Goal: Task Accomplishment & Management: Use online tool/utility

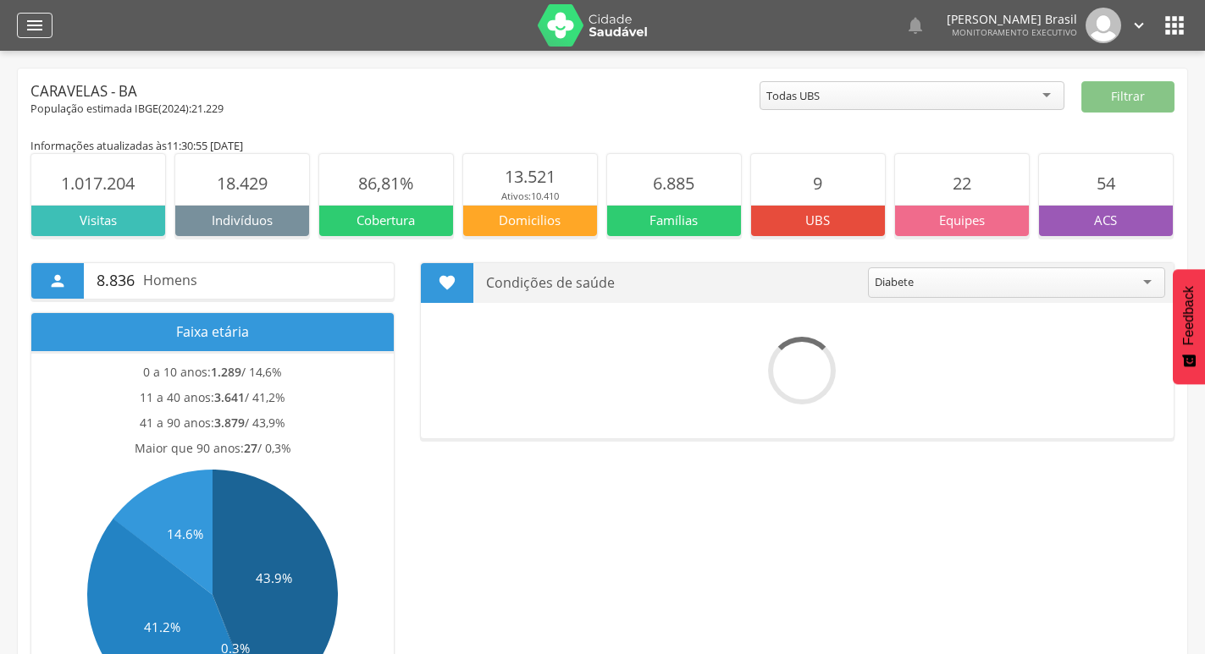
click at [45, 36] on div "" at bounding box center [35, 25] width 36 height 25
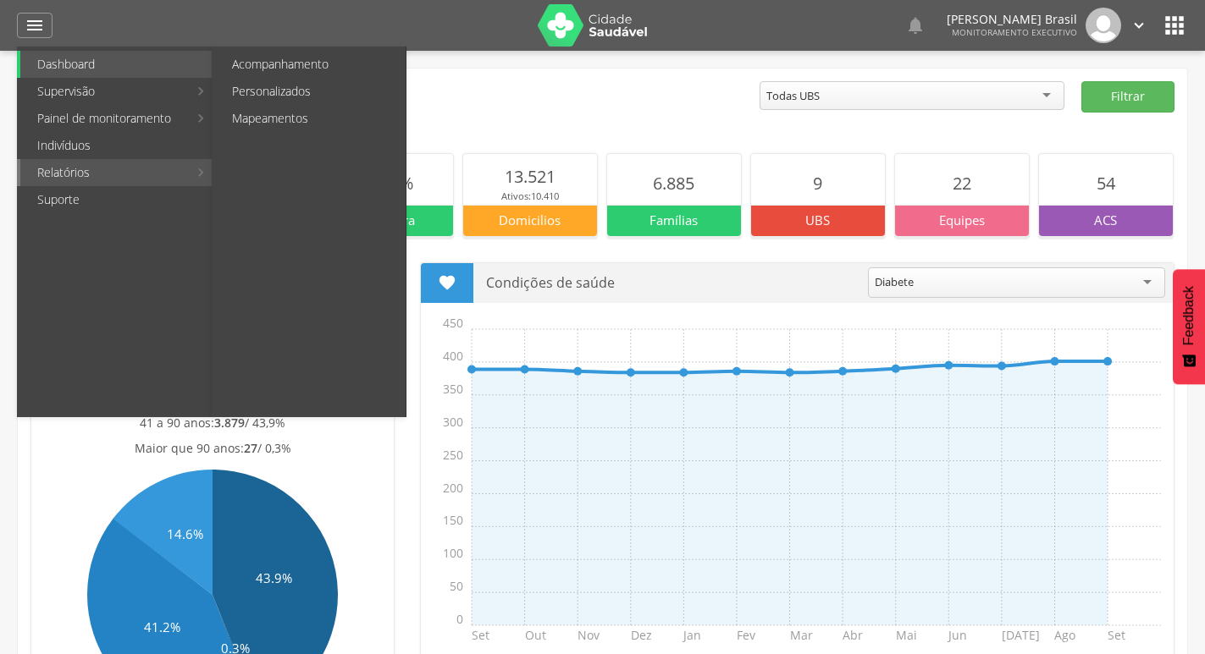
click at [126, 170] on link "Relatórios" at bounding box center [104, 172] width 168 height 27
click at [289, 91] on link "Personalizados" at bounding box center [310, 91] width 190 height 27
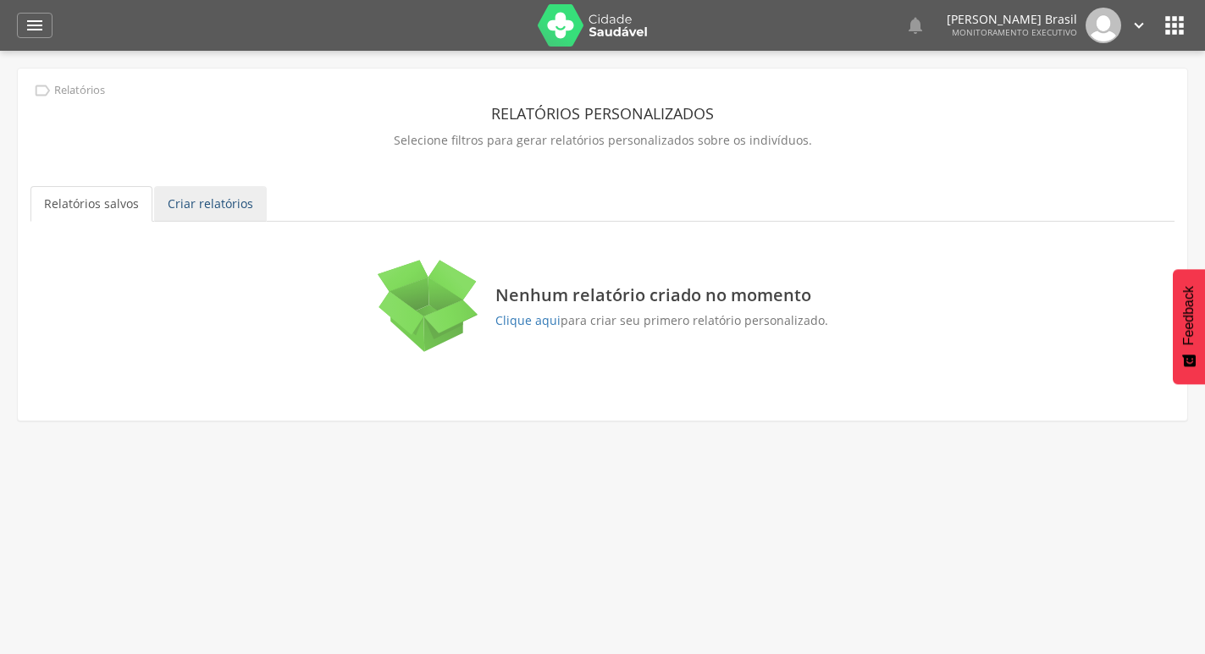
click at [212, 199] on link "Criar relatórios" at bounding box center [210, 204] width 113 height 36
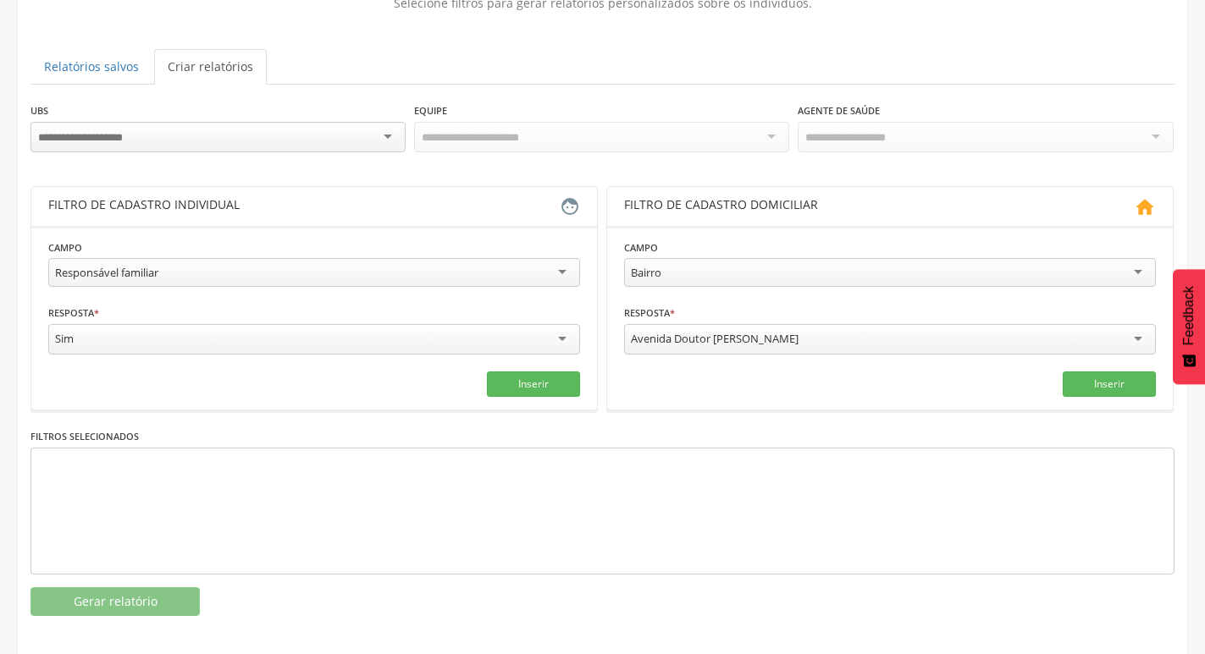
scroll to position [143, 0]
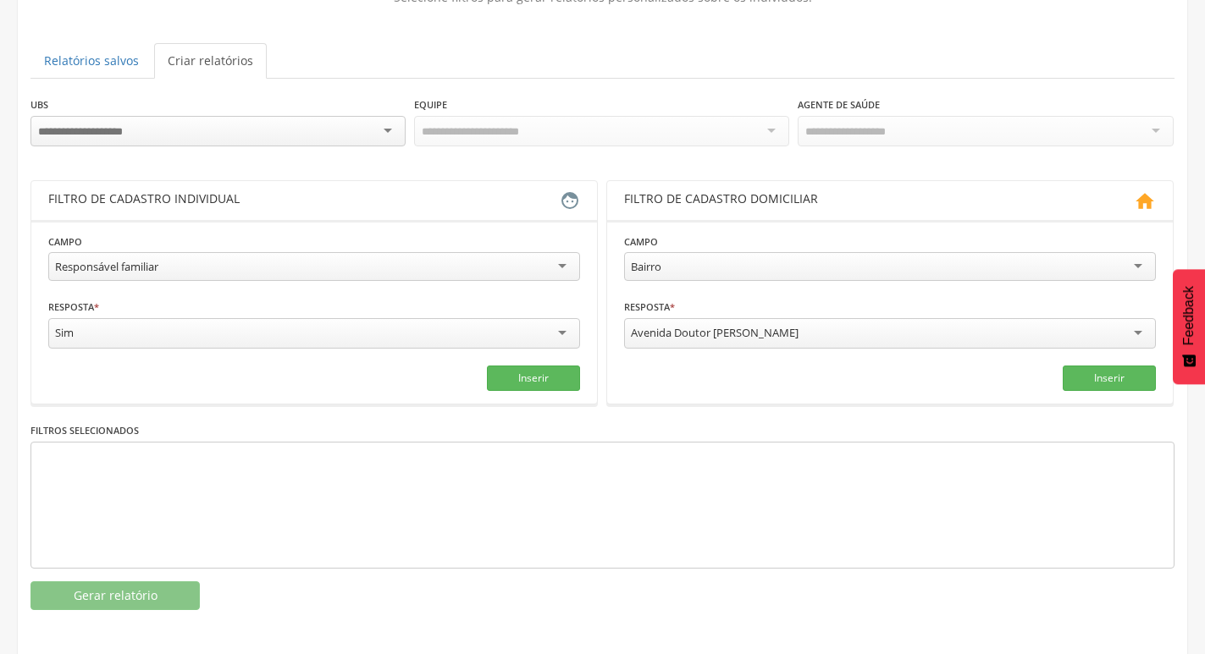
click at [332, 135] on div at bounding box center [217, 131] width 375 height 30
click at [563, 271] on div "Responsável familiar" at bounding box center [314, 266] width 532 height 29
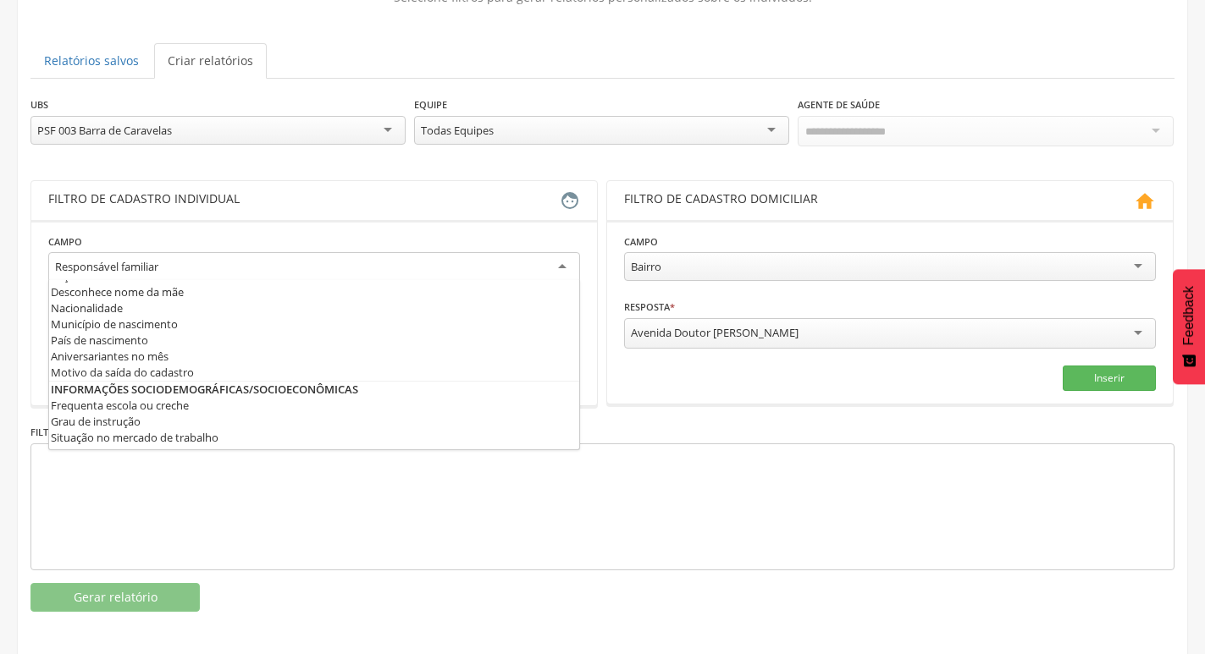
scroll to position [0, 0]
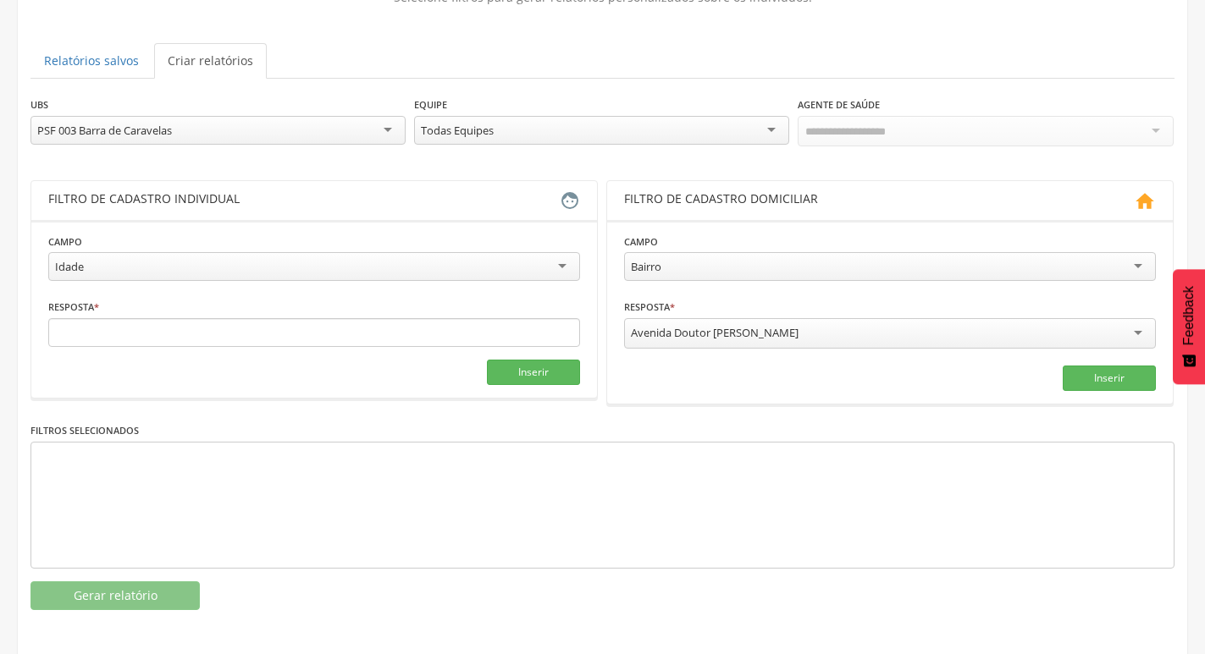
click at [573, 272] on div "Idade" at bounding box center [314, 266] width 532 height 29
click at [247, 334] on input "text" at bounding box center [179, 332] width 262 height 29
type input "**"
click at [343, 333] on input "text" at bounding box center [449, 332] width 262 height 29
type input "***"
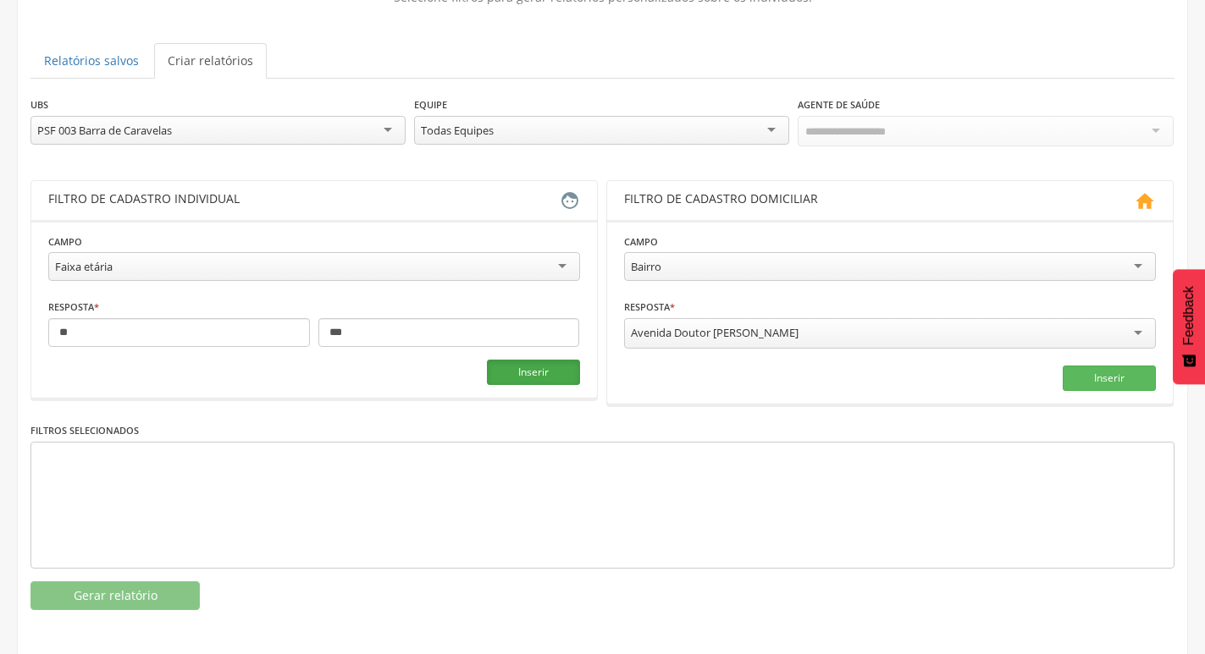
click at [545, 365] on button "Inserir" at bounding box center [533, 372] width 93 height 25
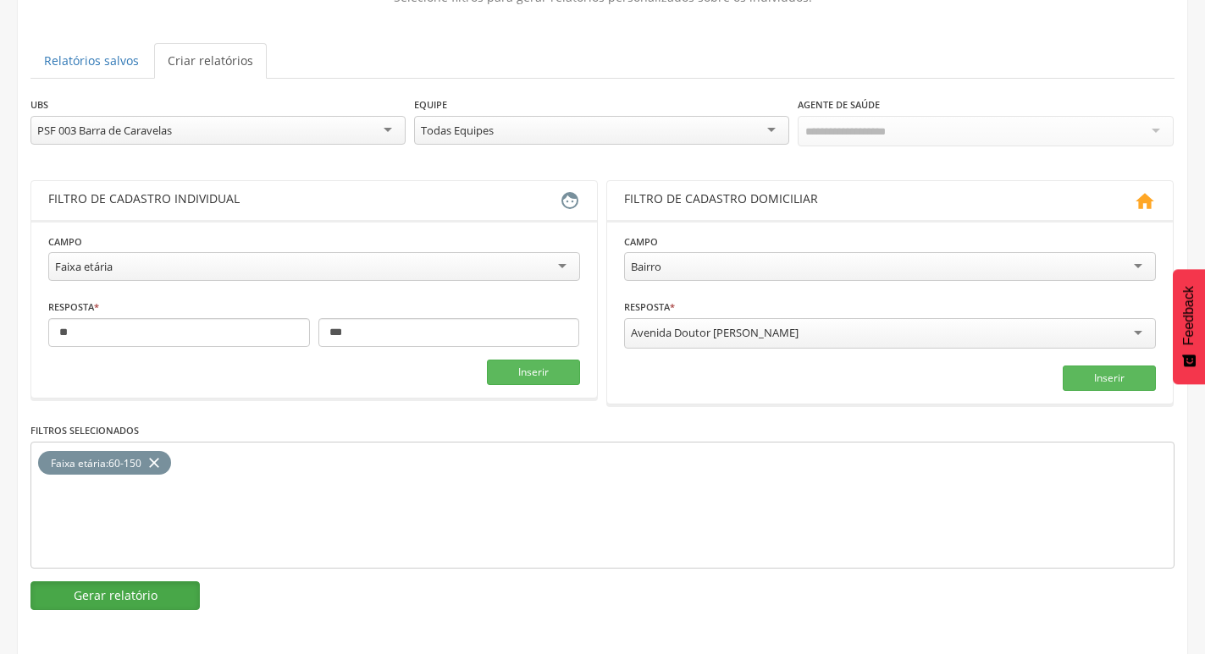
click at [127, 582] on button "Gerar relatório" at bounding box center [114, 596] width 169 height 29
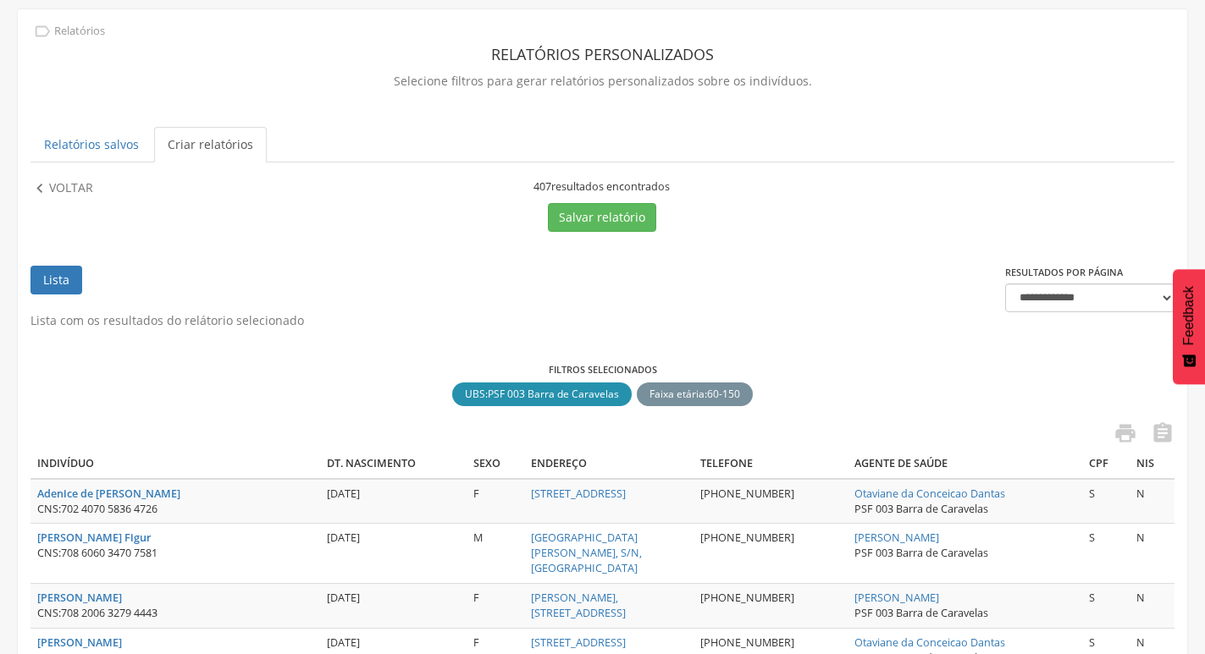
scroll to position [58, 0]
click at [74, 190] on p "Voltar" at bounding box center [71, 189] width 44 height 19
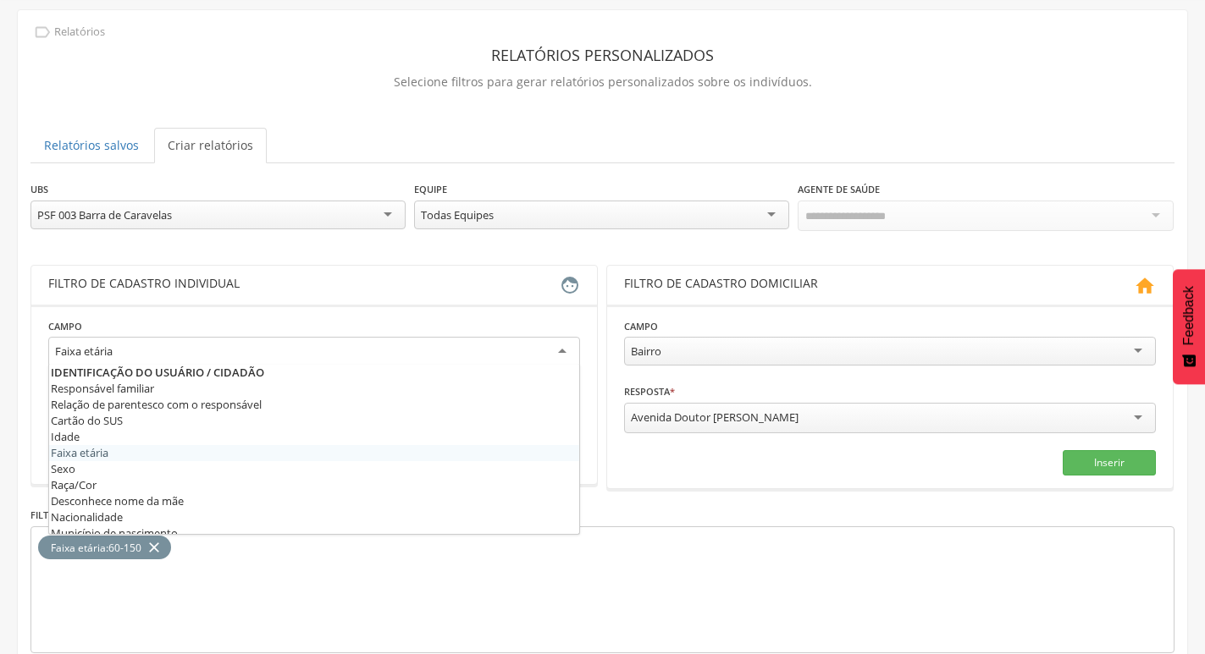
click at [559, 346] on div "Faixa etária" at bounding box center [314, 352] width 532 height 30
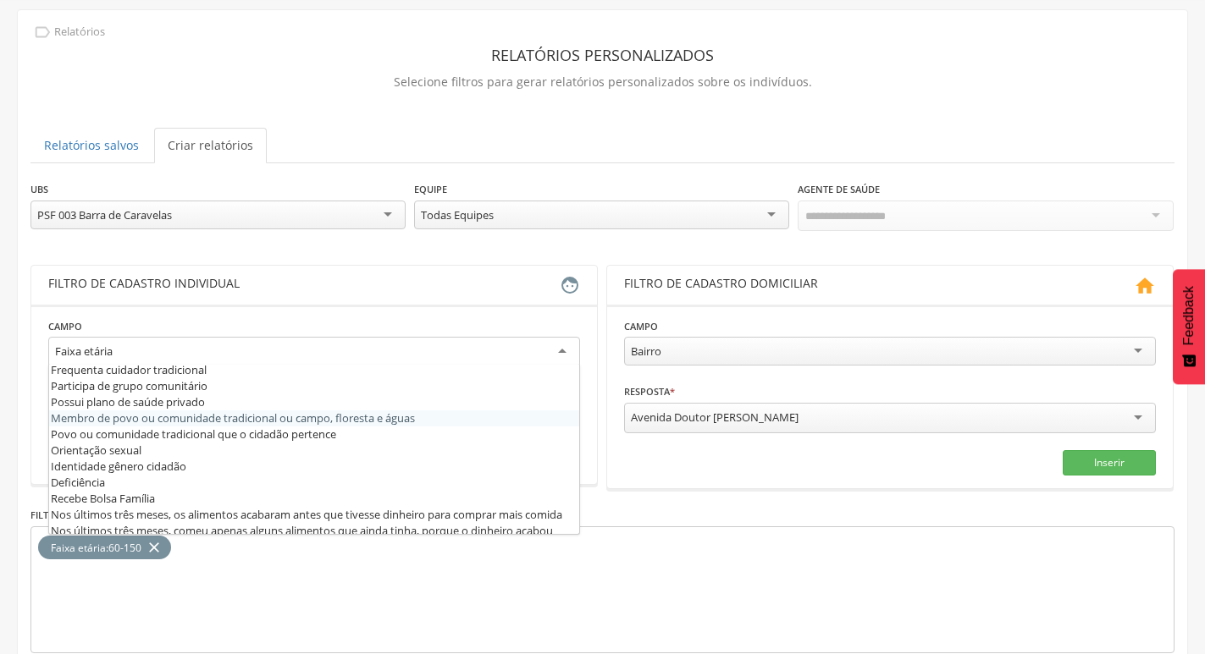
scroll to position [339, 0]
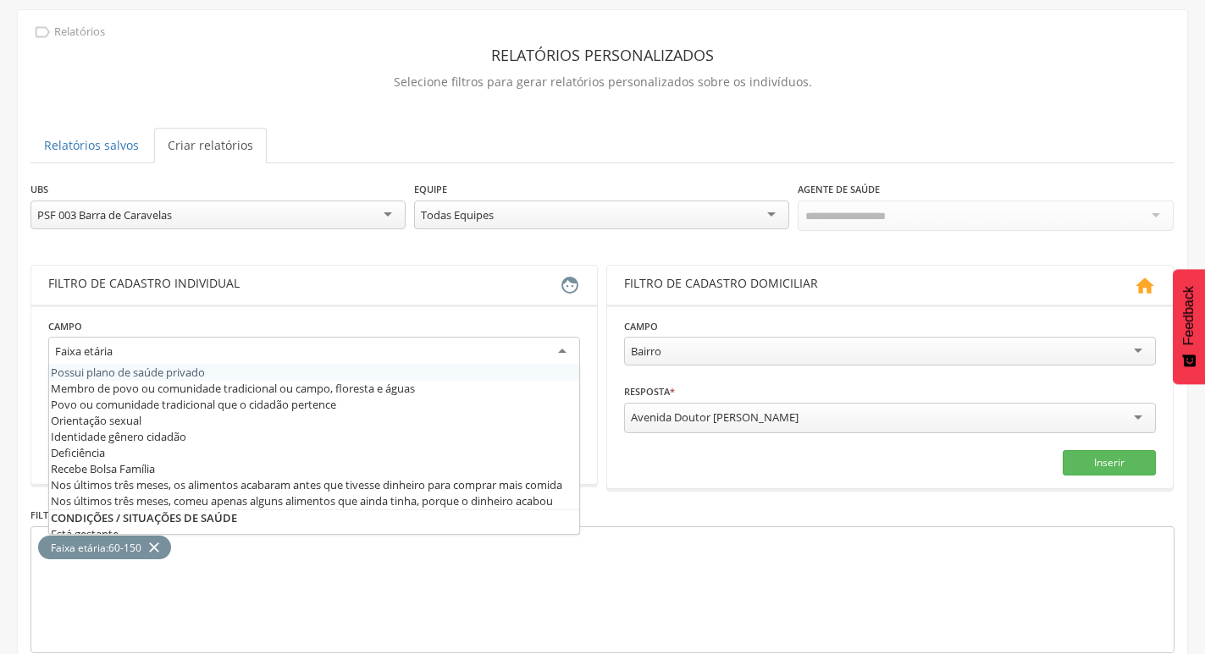
click at [381, 314] on section "**********" at bounding box center [313, 394] width 565 height 179
click at [491, 347] on div "Faixa etária" at bounding box center [314, 352] width 532 height 30
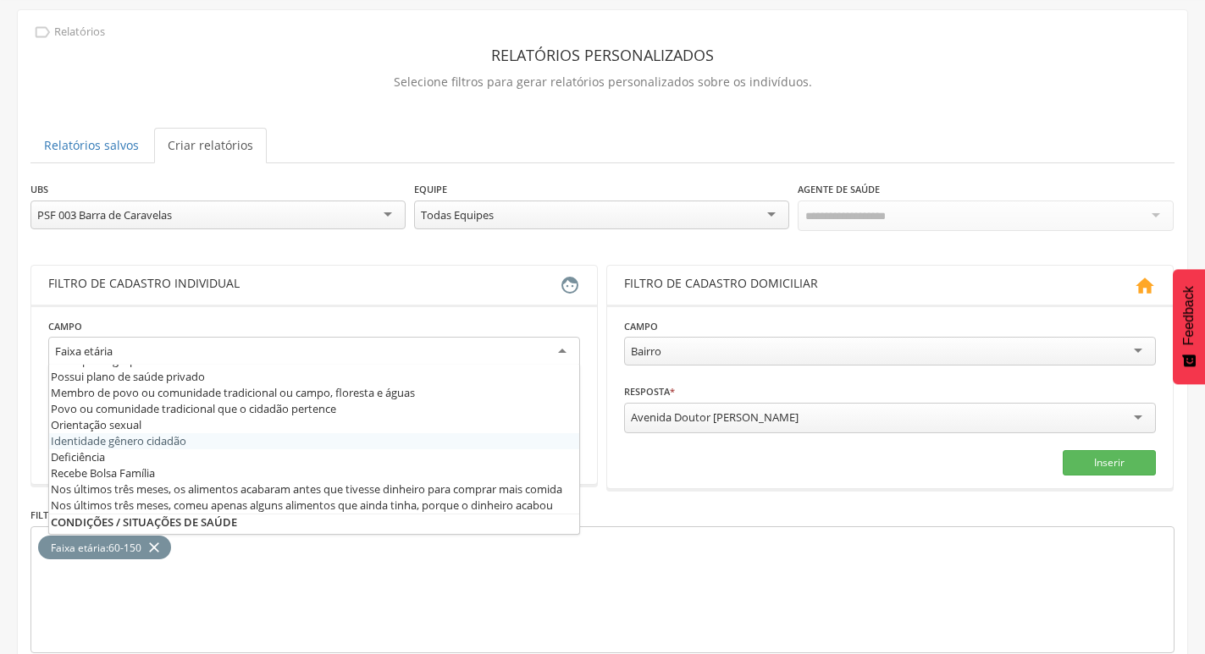
scroll to position [419, 0]
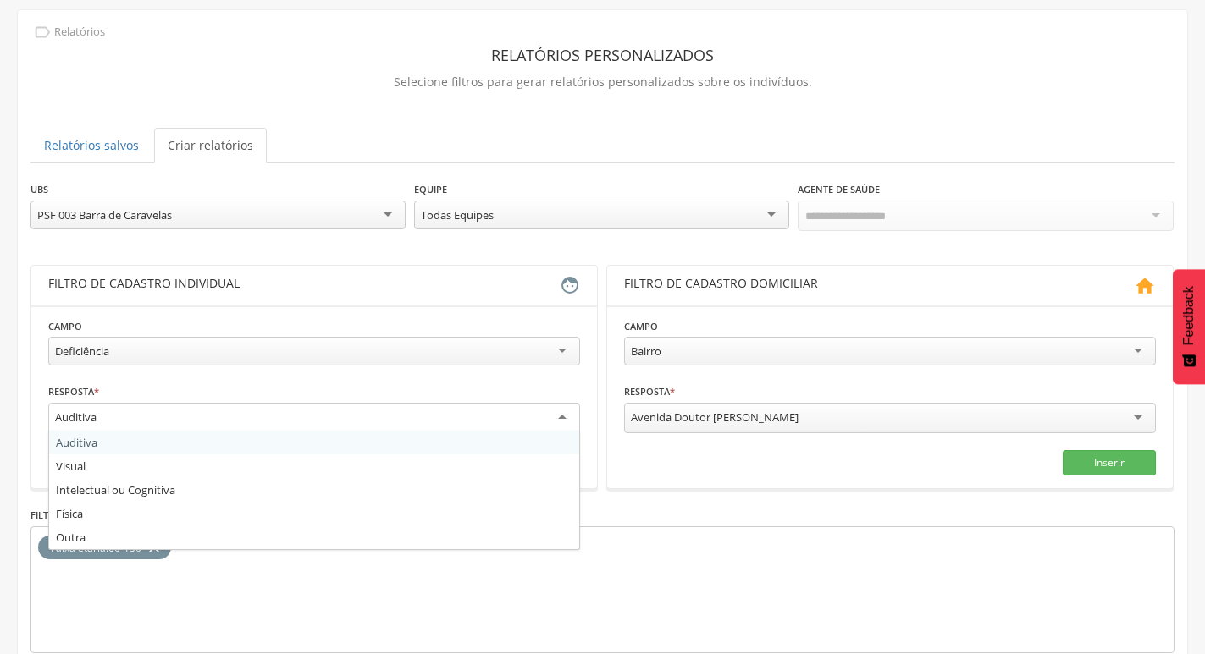
click at [563, 413] on div "Auditiva" at bounding box center [314, 418] width 532 height 30
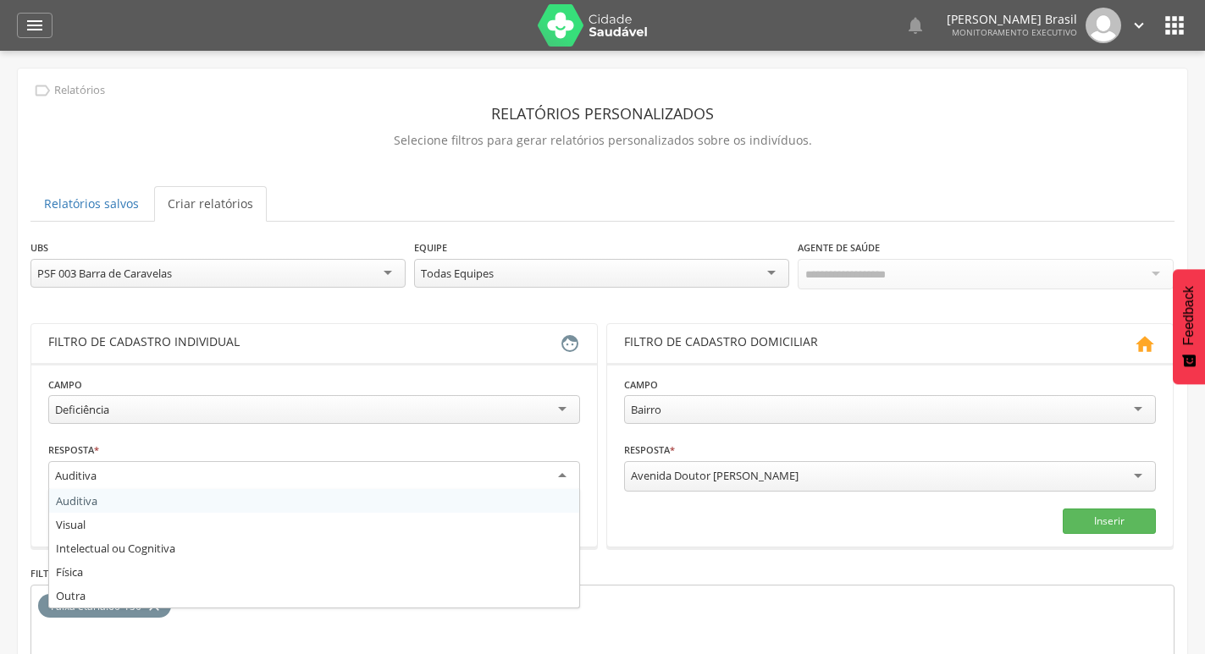
click at [1161, 28] on icon "" at bounding box center [1174, 25] width 27 height 27
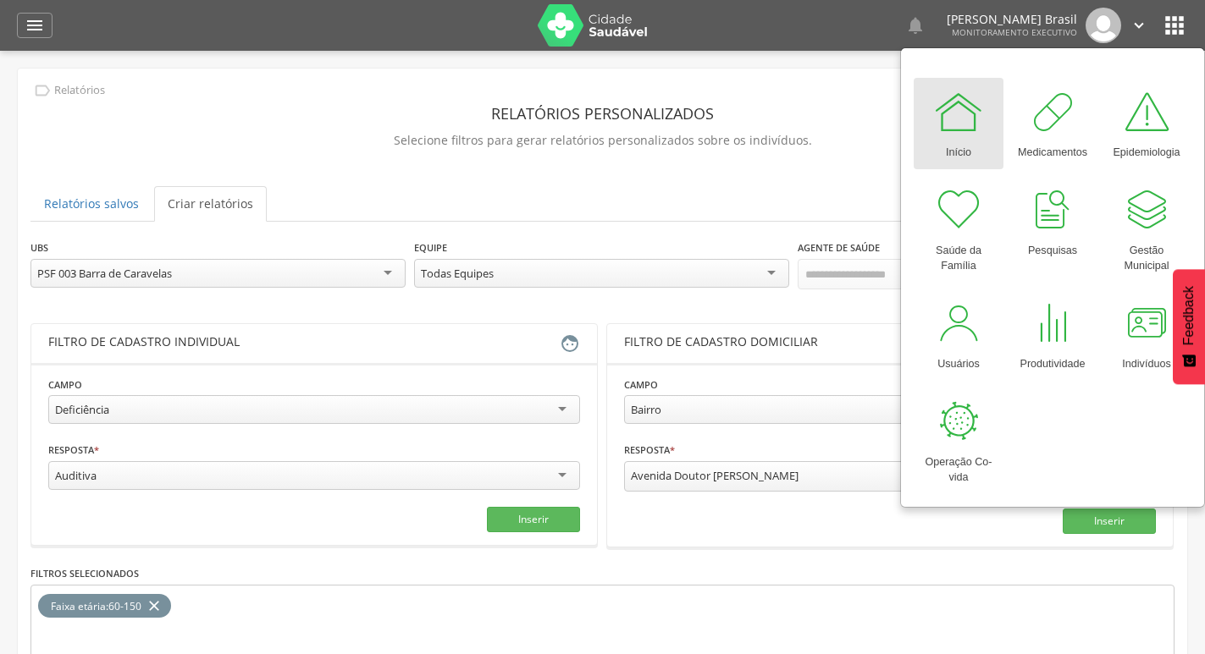
click at [952, 137] on div "Início" at bounding box center [958, 149] width 25 height 24
click at [958, 132] on div at bounding box center [958, 111] width 51 height 51
click at [960, 132] on div at bounding box center [958, 111] width 51 height 51
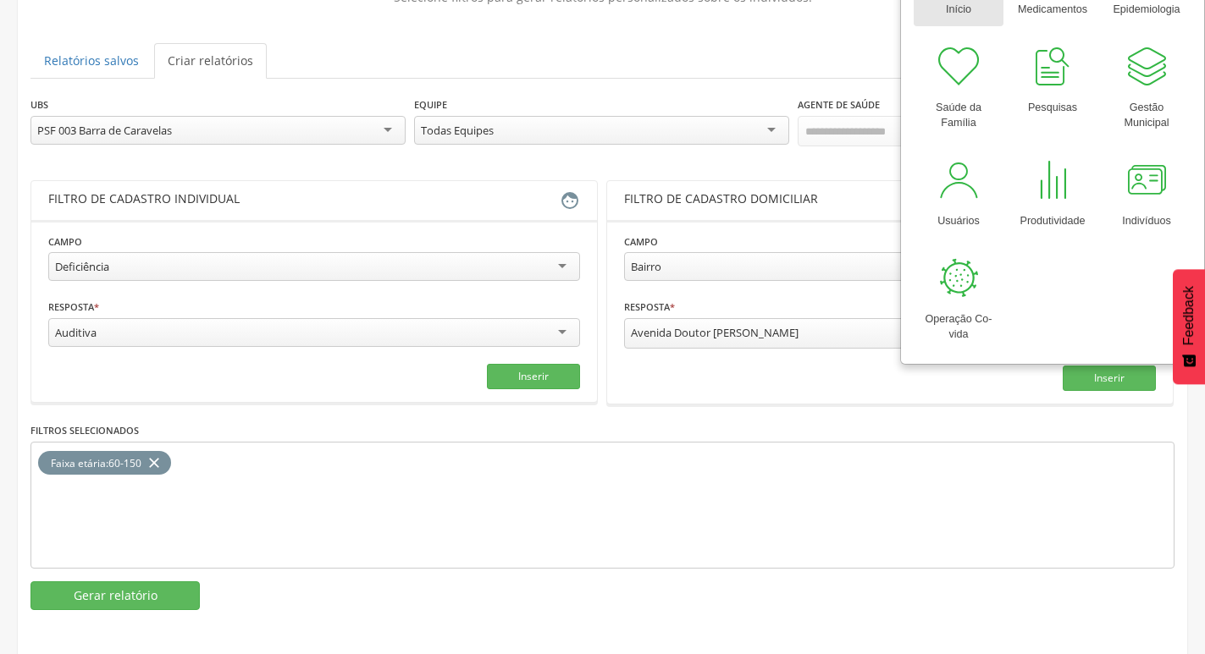
scroll to position [58, 0]
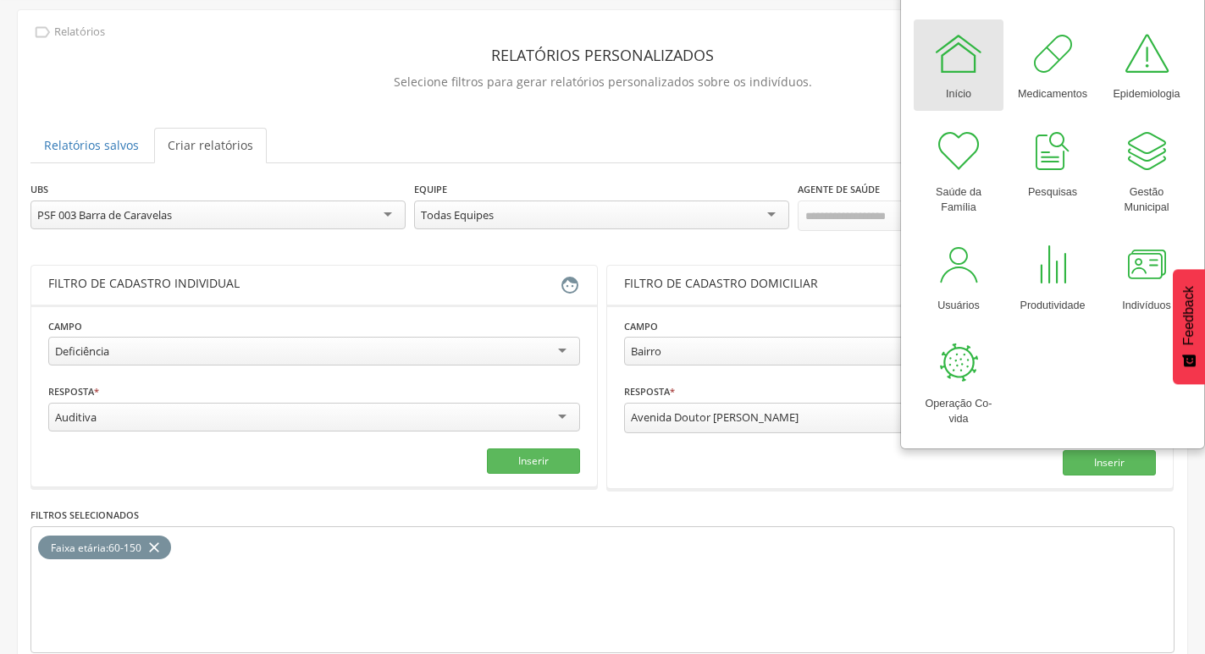
click at [349, 55] on header "Relatórios personalizados" at bounding box center [602, 55] width 1144 height 30
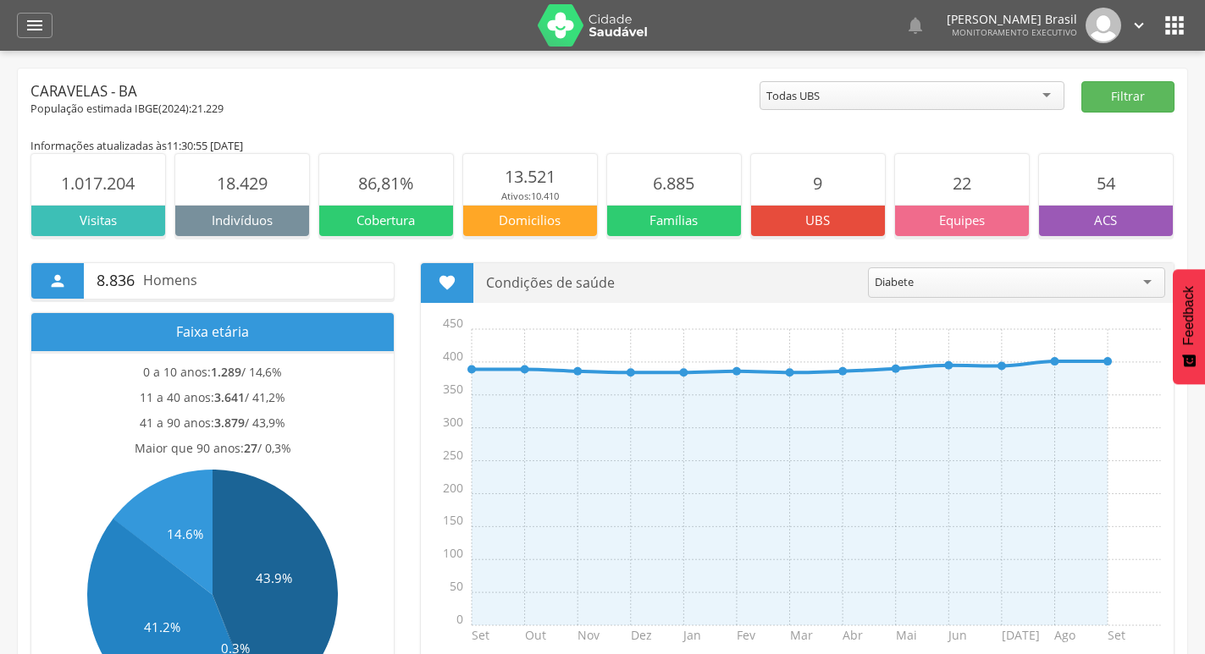
click at [1050, 96] on div "Todas UBS" at bounding box center [911, 95] width 305 height 29
click at [1117, 96] on button "Filtrar" at bounding box center [1127, 96] width 93 height 31
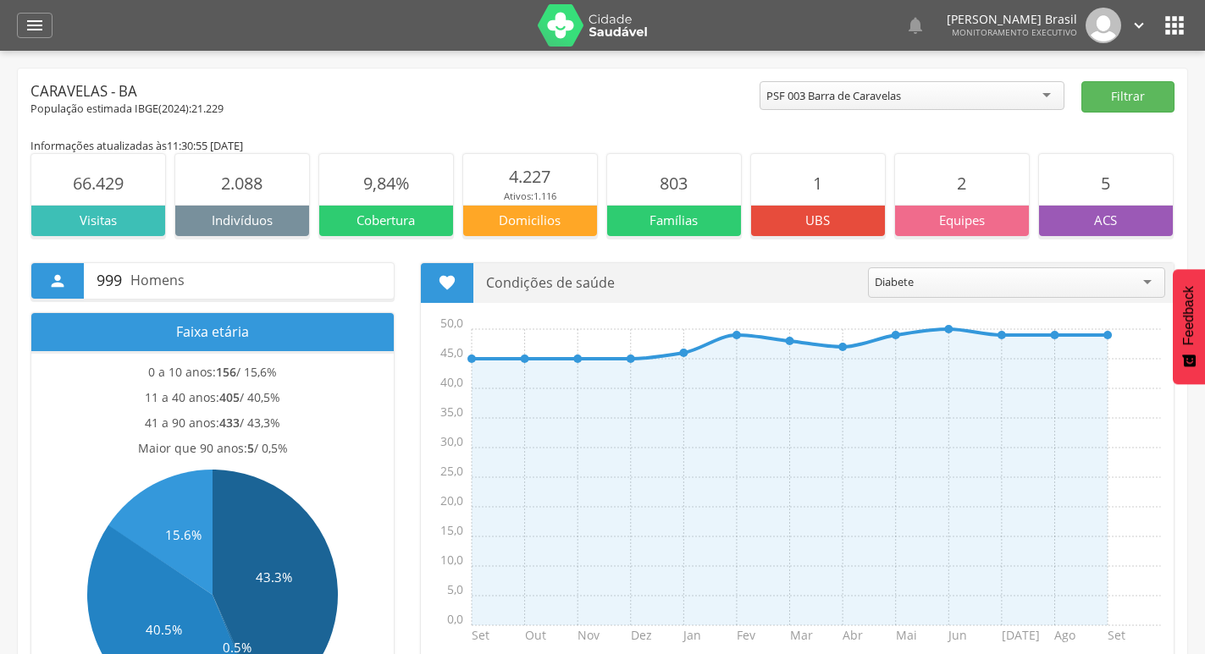
click at [1172, 32] on icon "" at bounding box center [1174, 25] width 27 height 27
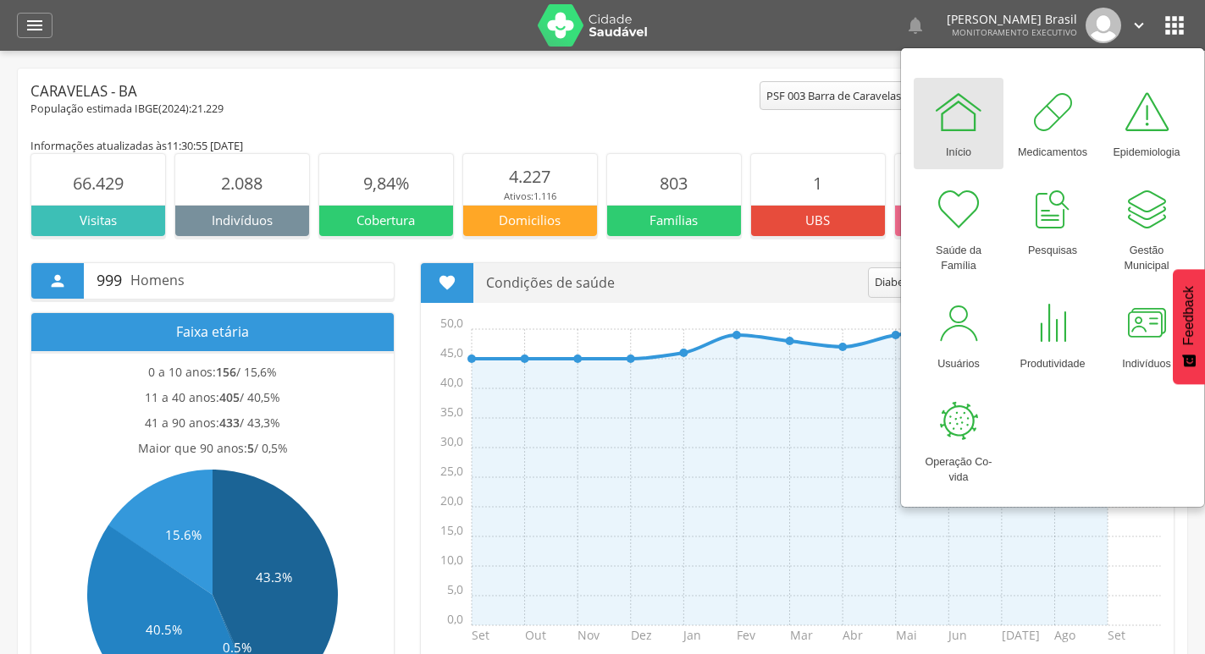
click at [968, 129] on div at bounding box center [958, 111] width 51 height 51
click at [1067, 316] on div at bounding box center [1052, 323] width 51 height 51
